Goal: Obtain resource: Obtain resource

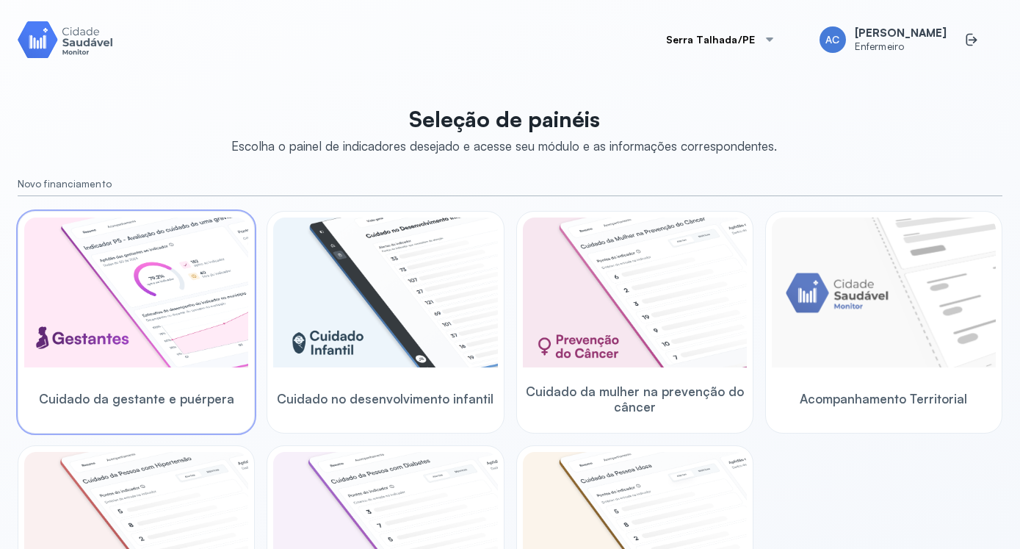
click at [145, 294] on img at bounding box center [136, 292] width 224 height 150
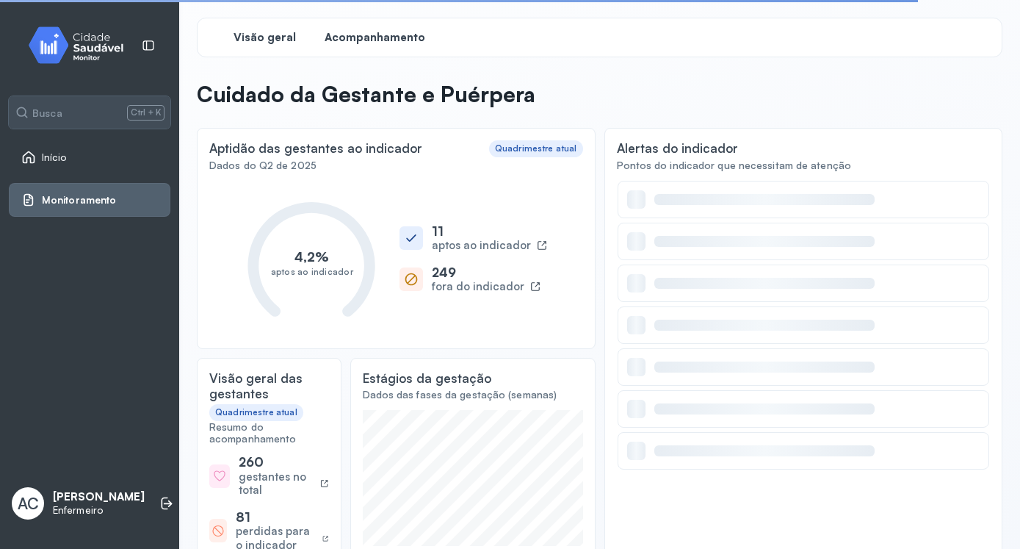
click at [386, 38] on span "Acompanhamento" at bounding box center [375, 38] width 101 height 14
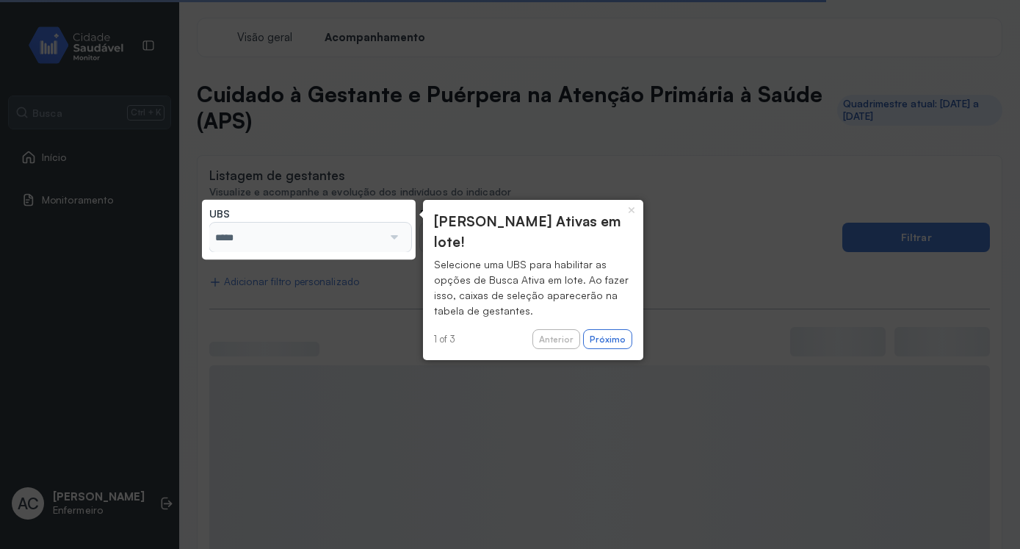
click at [391, 239] on div at bounding box center [393, 237] width 20 height 29
click at [614, 329] on button "Próximo" at bounding box center [607, 339] width 49 height 21
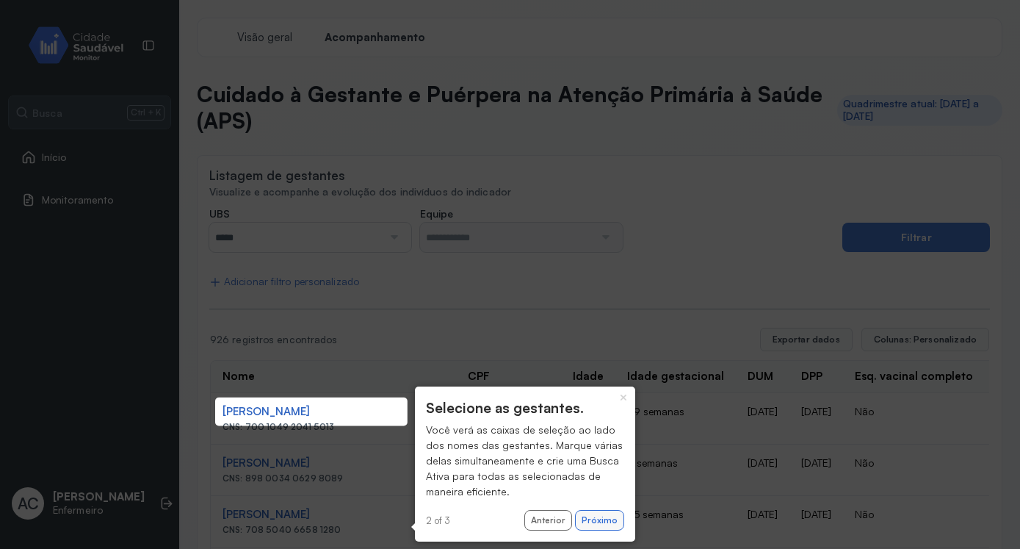
click at [599, 516] on button "Próximo" at bounding box center [599, 520] width 49 height 21
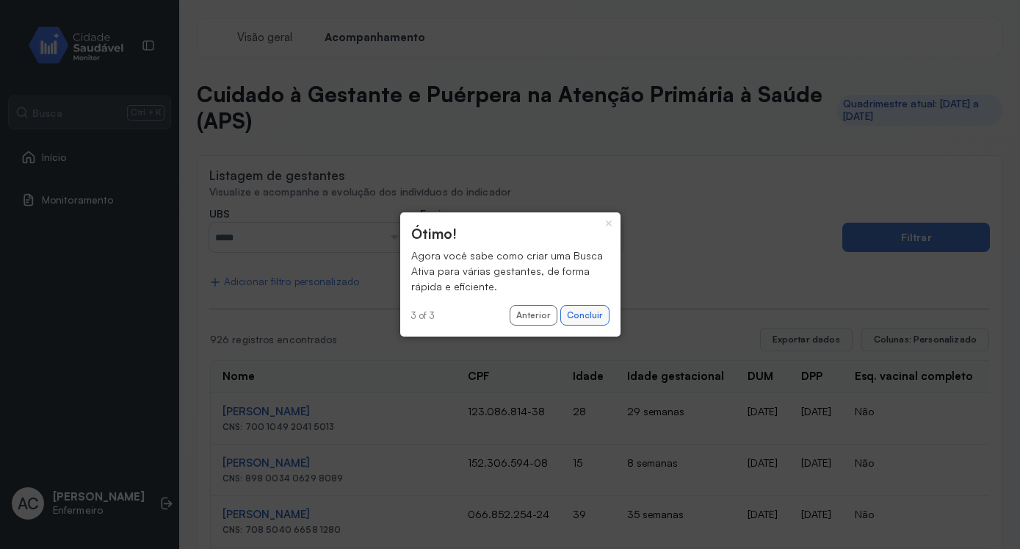
click at [598, 319] on button "Concluir" at bounding box center [584, 315] width 49 height 21
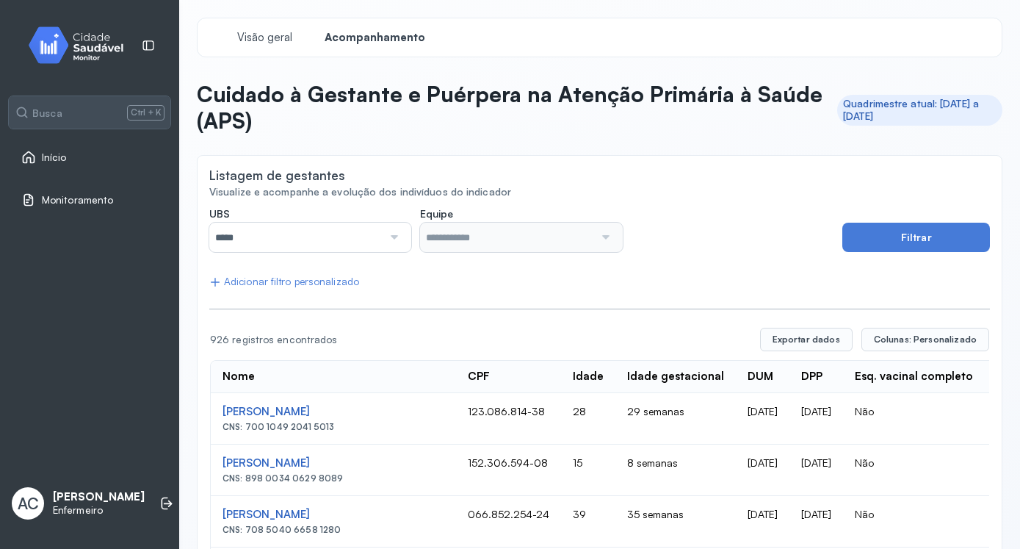
click at [389, 236] on div at bounding box center [393, 237] width 20 height 29
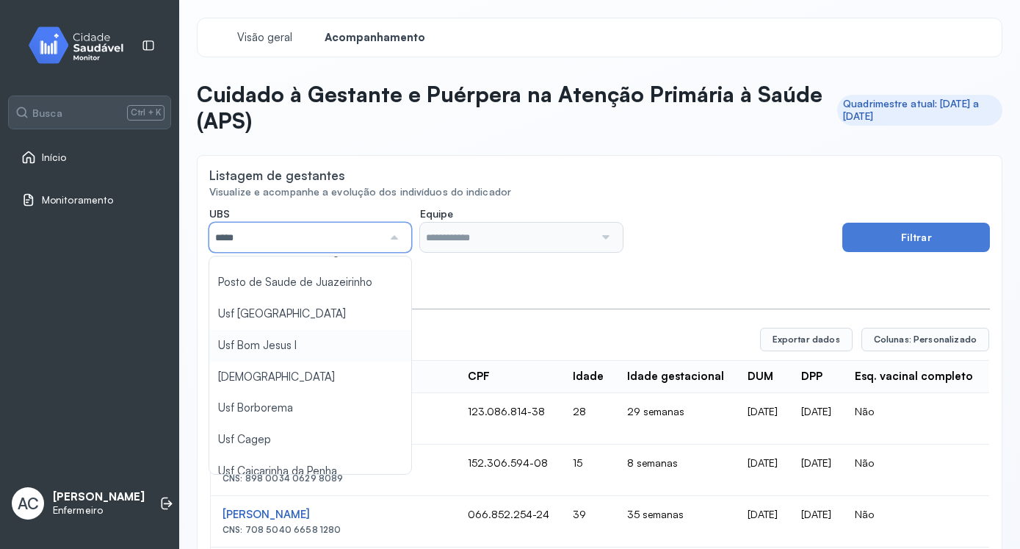
scroll to position [167, 0]
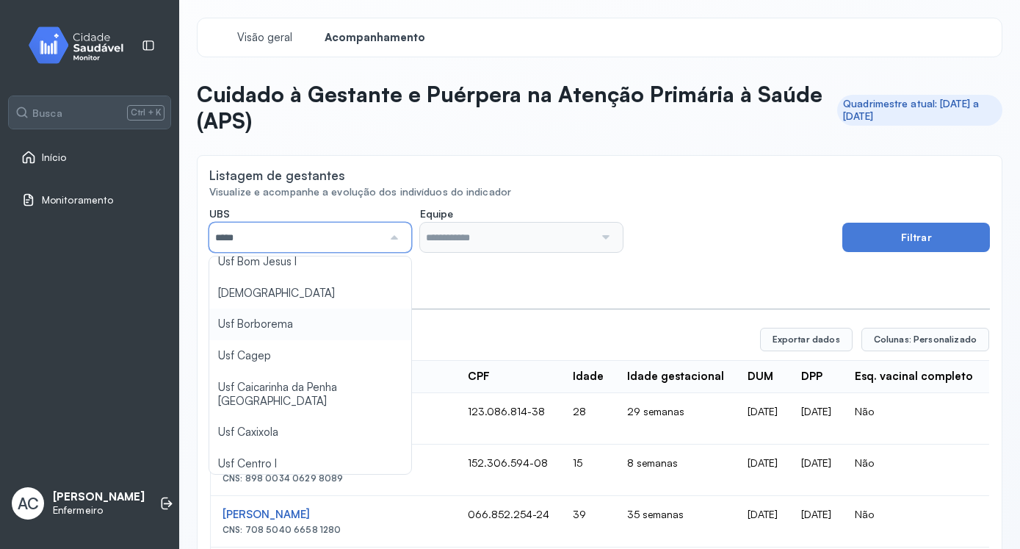
type input "*****"
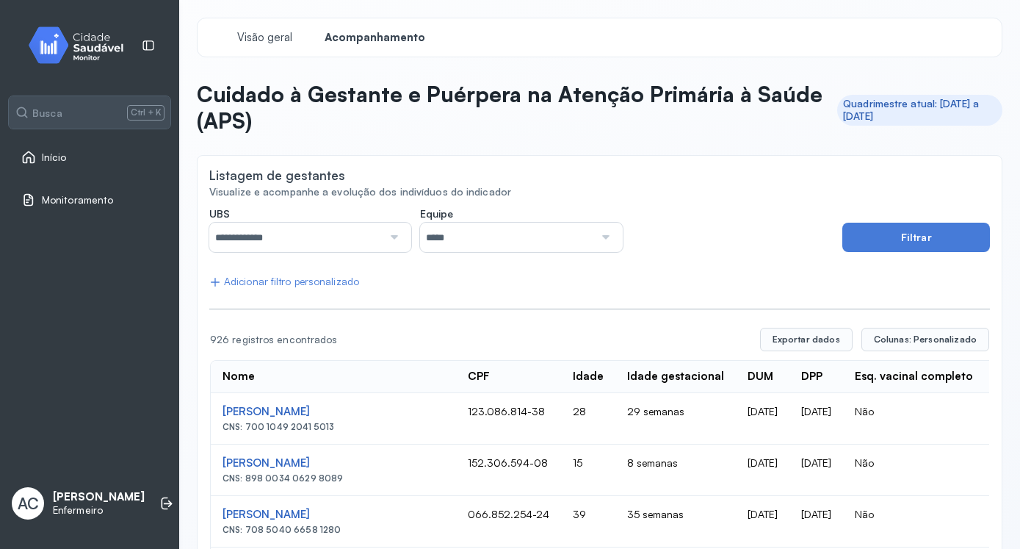
click at [527, 245] on input "*****" at bounding box center [506, 237] width 173 height 29
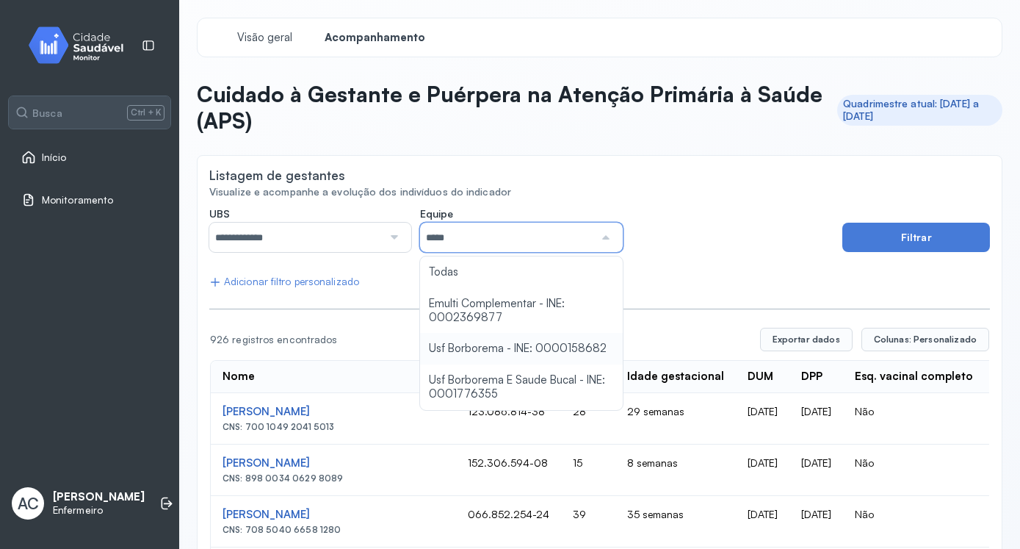
scroll to position [88, 0]
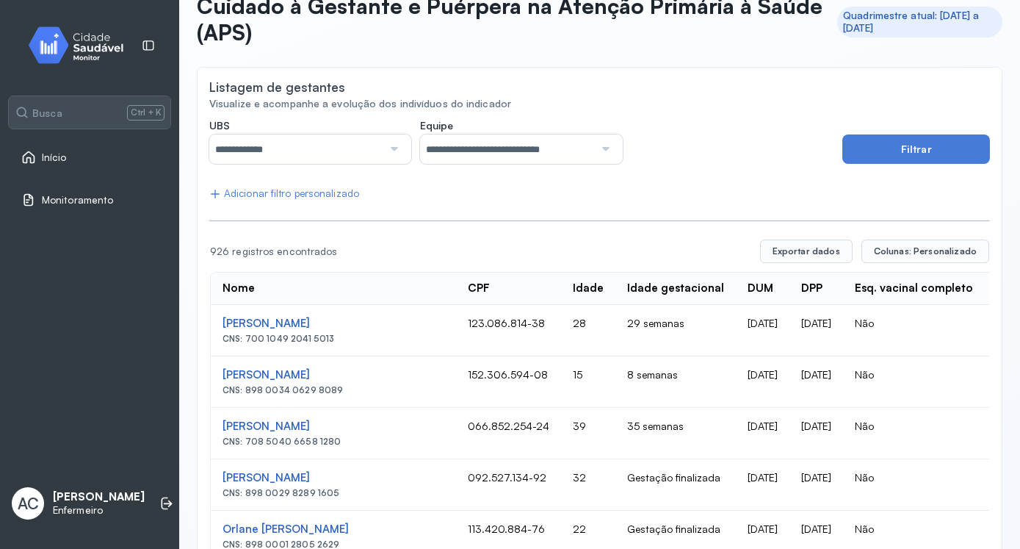
click at [918, 151] on button "Filtrar" at bounding box center [916, 148] width 148 height 29
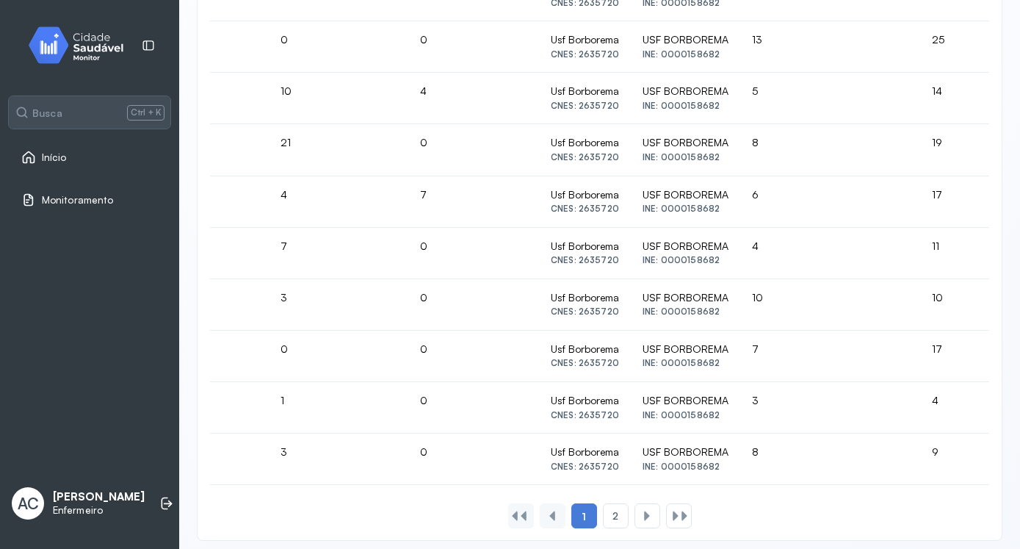
scroll to position [960, 0]
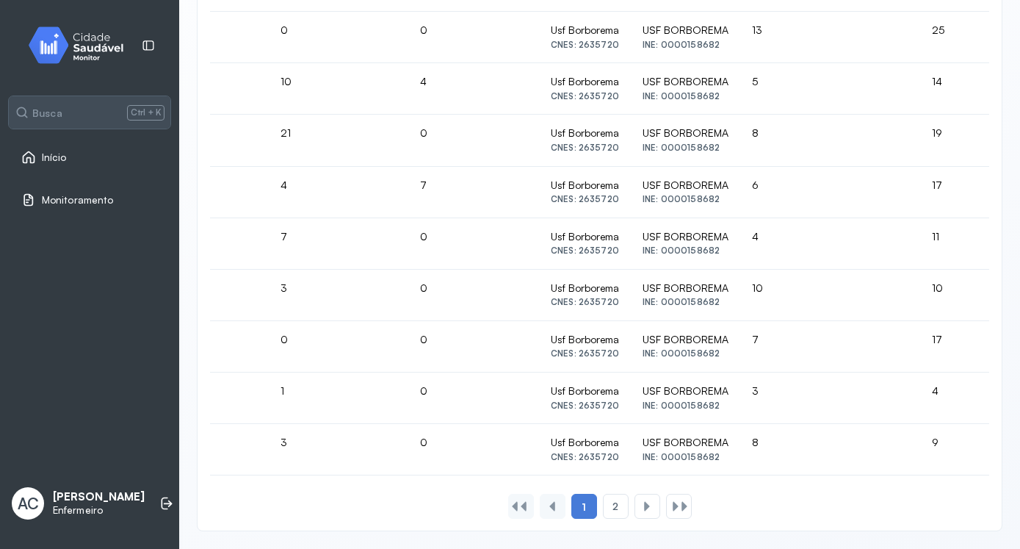
drag, startPoint x: 623, startPoint y: 477, endPoint x: 686, endPoint y: 472, distance: 63.4
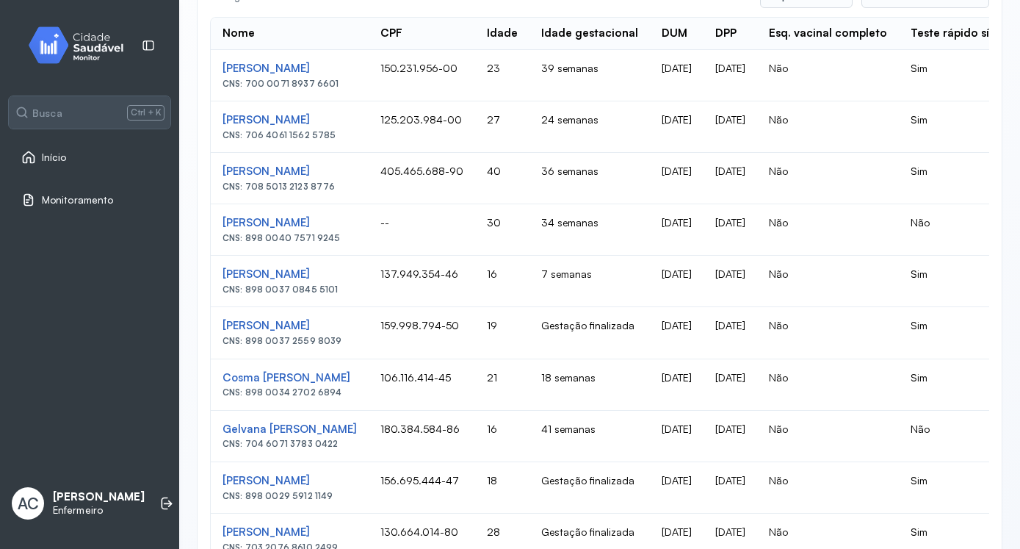
scroll to position [0, 0]
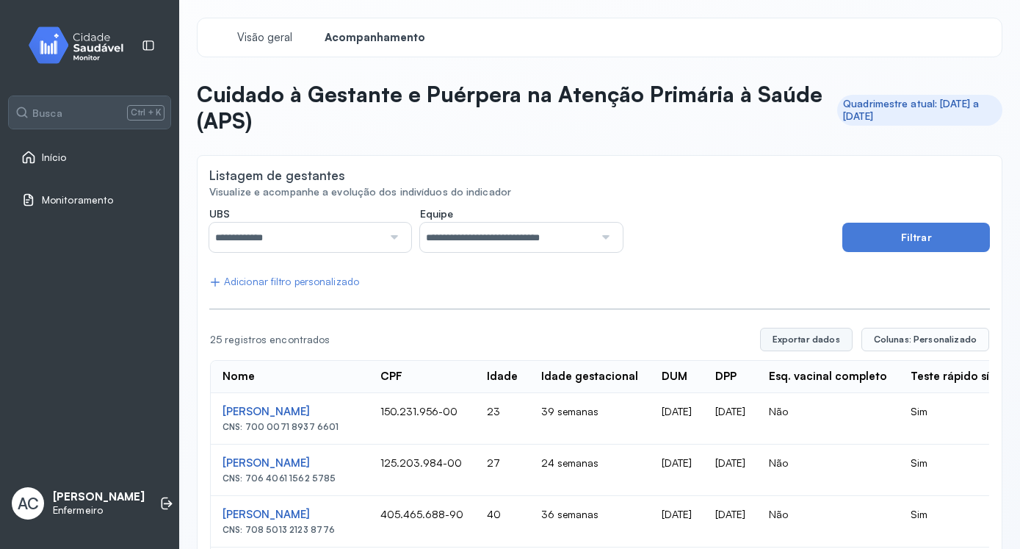
click at [806, 344] on button "Exportar dados" at bounding box center [806, 340] width 93 height 24
click at [95, 202] on span "Monitoramento" at bounding box center [77, 200] width 71 height 12
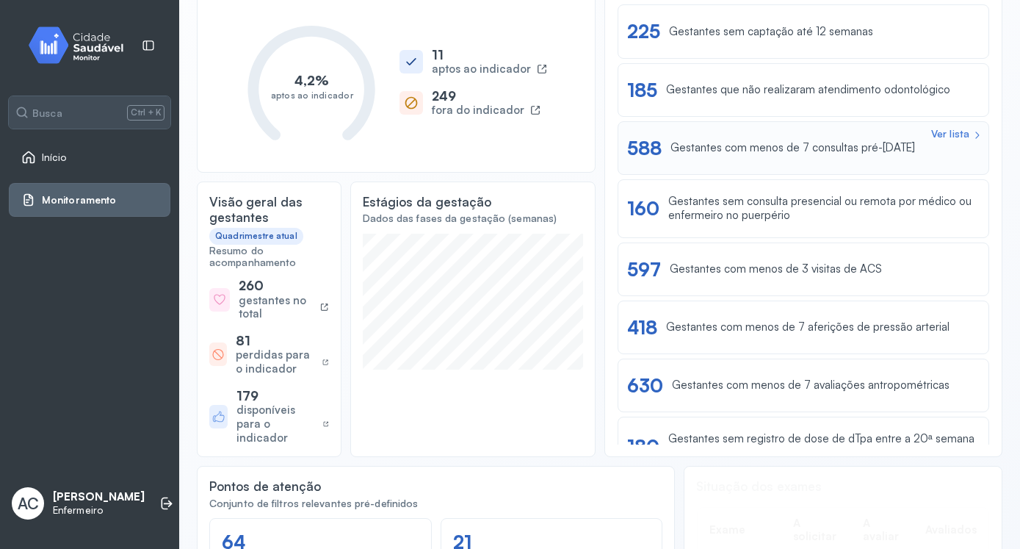
click at [745, 152] on div "Gestantes com menos de 7 consultas pré-[DATE]" at bounding box center [793, 148] width 245 height 14
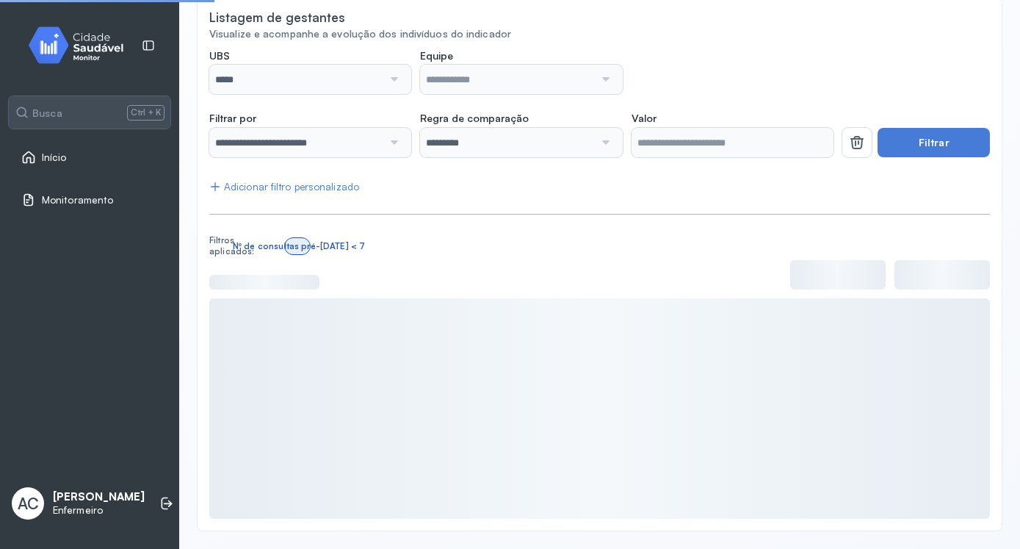
scroll to position [158, 0]
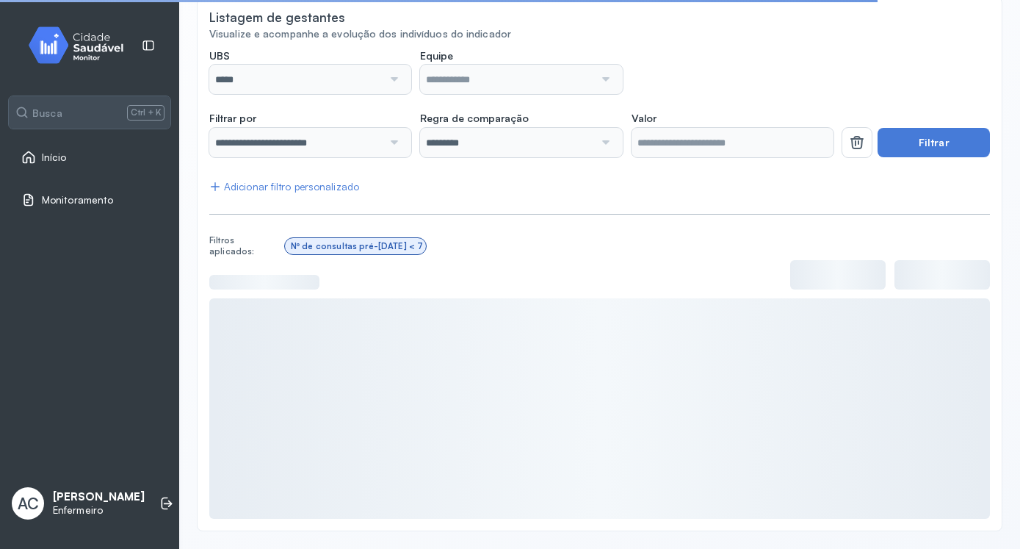
click at [384, 84] on div at bounding box center [393, 79] width 20 height 29
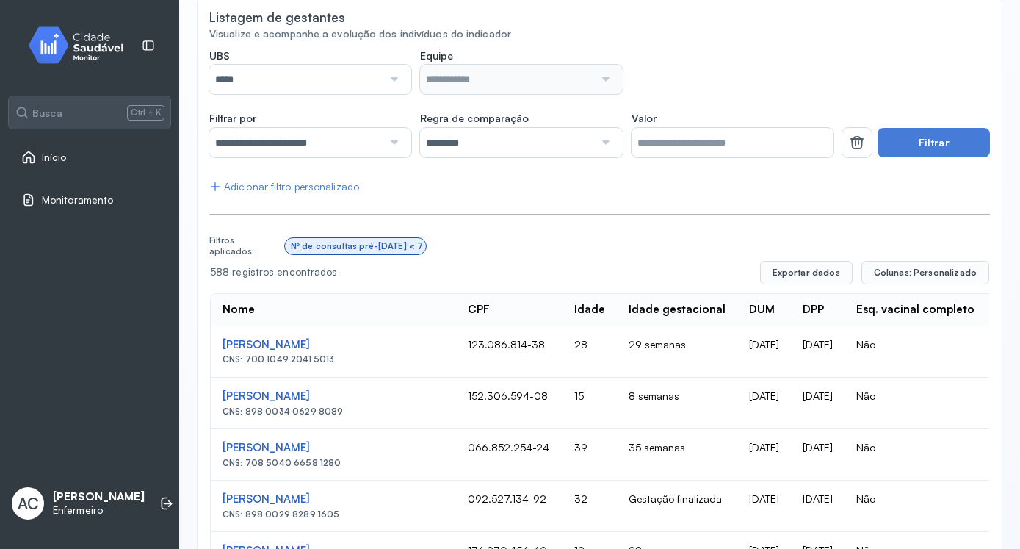
click at [397, 78] on div at bounding box center [393, 79] width 20 height 29
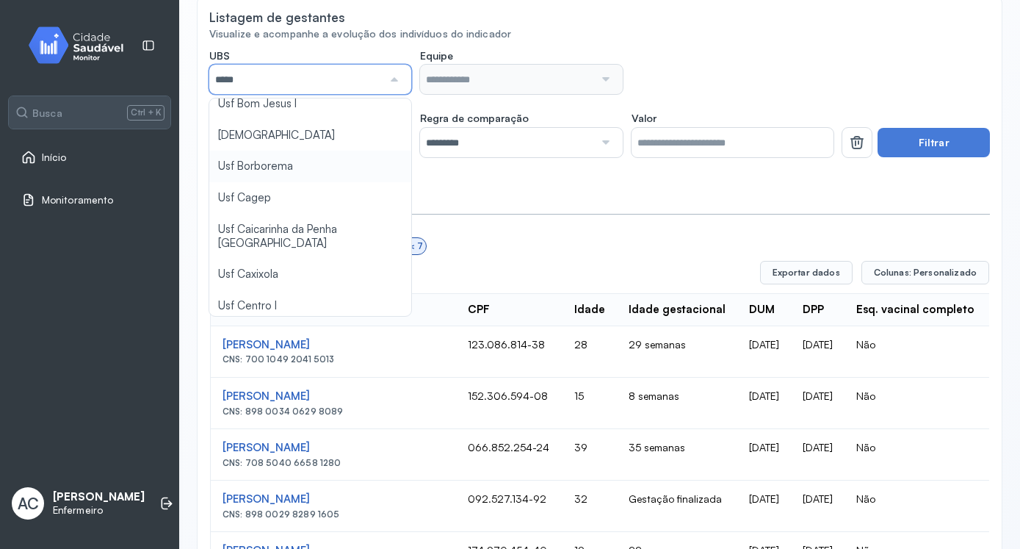
type input "*****"
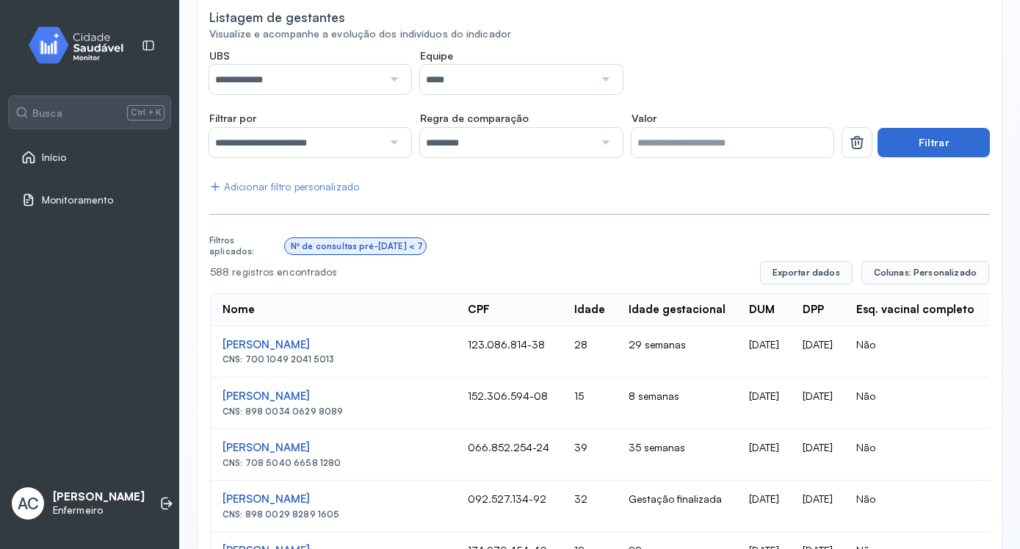
click at [906, 139] on button "Filtrar" at bounding box center [934, 142] width 112 height 29
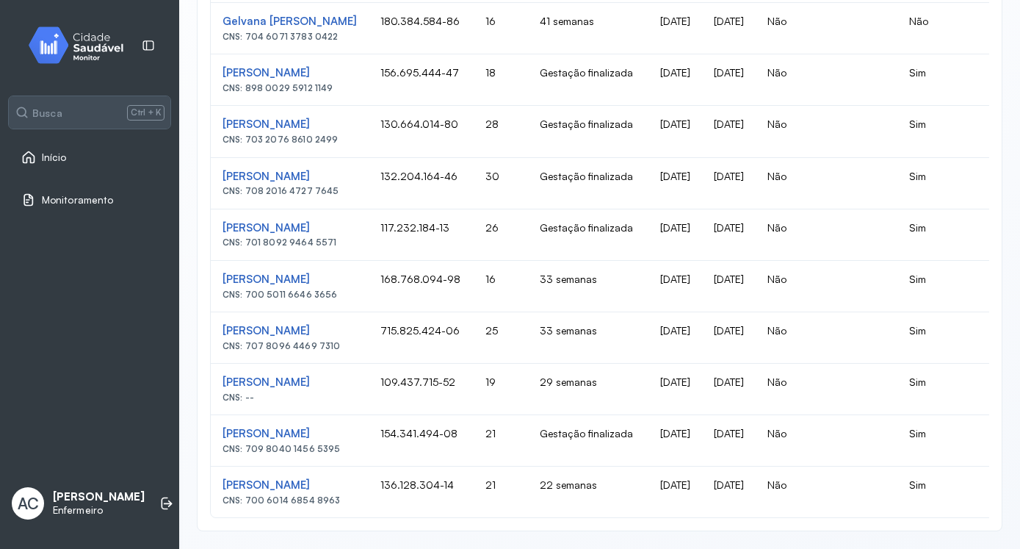
scroll to position [700, 0]
